Goal: Transaction & Acquisition: Book appointment/travel/reservation

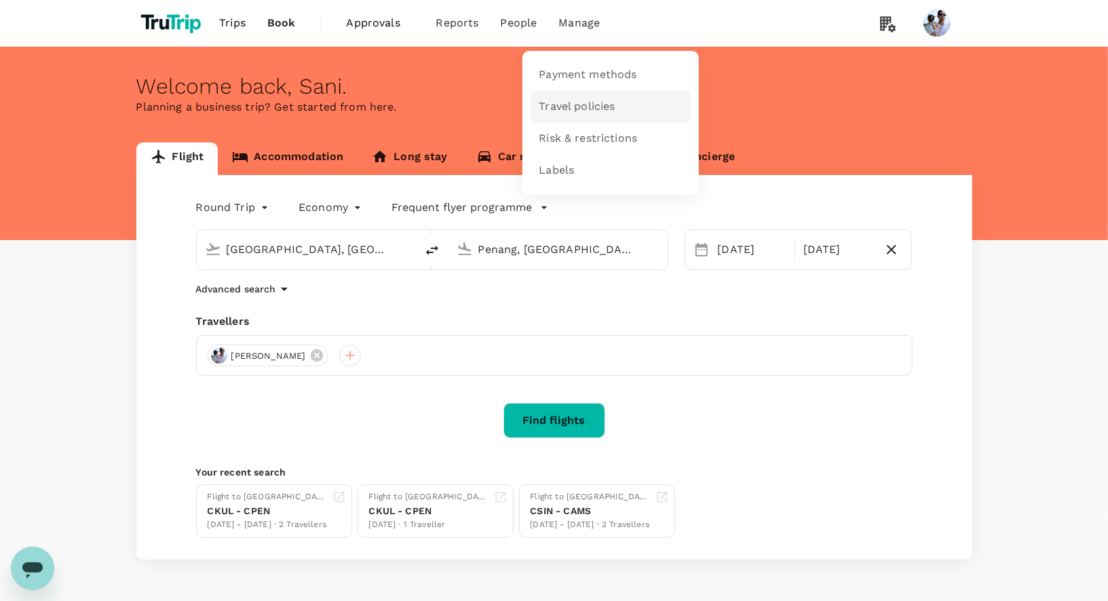
click at [600, 108] on span "Travel policies" at bounding box center [577, 107] width 76 height 16
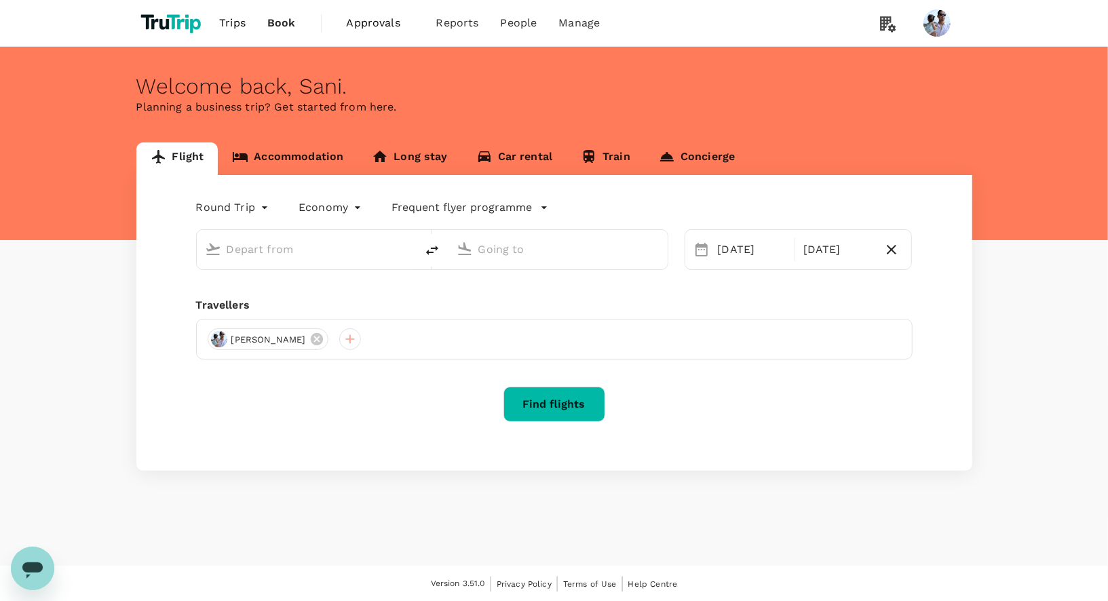
type input "[GEOGRAPHIC_DATA], [GEOGRAPHIC_DATA] (any)"
type input "Penang, [GEOGRAPHIC_DATA] (any)"
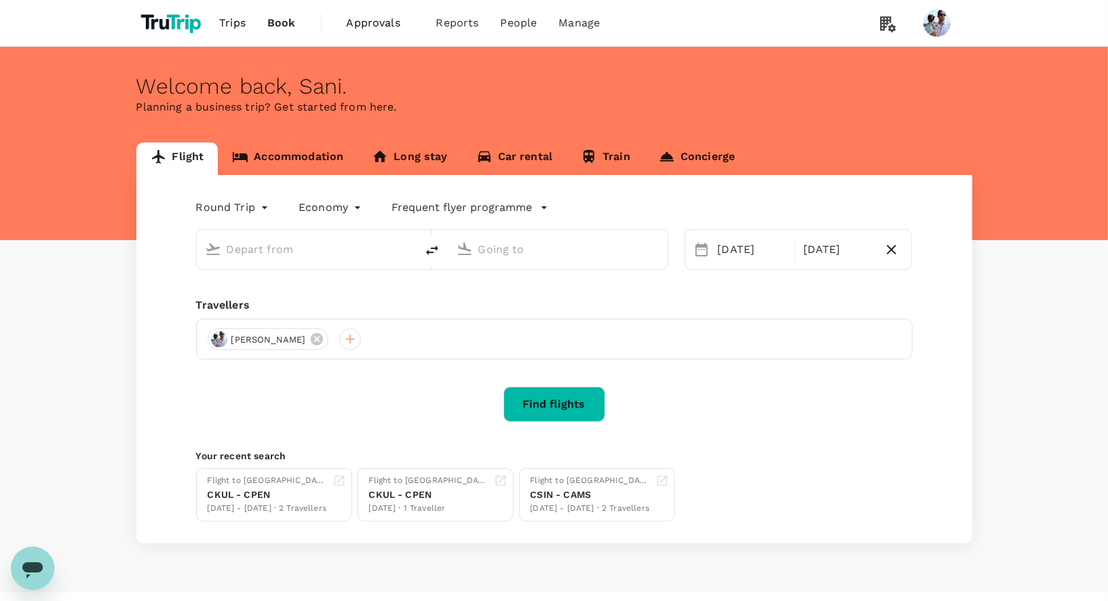
type input "[GEOGRAPHIC_DATA], [GEOGRAPHIC_DATA] (any)"
type input "Penang, [GEOGRAPHIC_DATA] (any)"
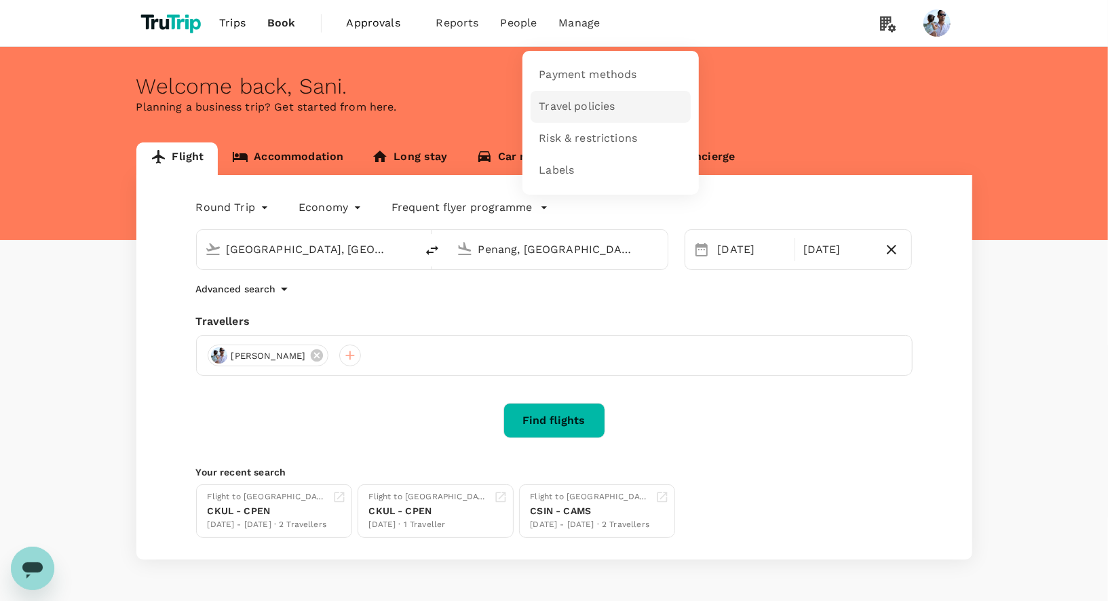
click at [588, 100] on span "Travel policies" at bounding box center [577, 107] width 76 height 16
